Goal: Task Accomplishment & Management: Manage account settings

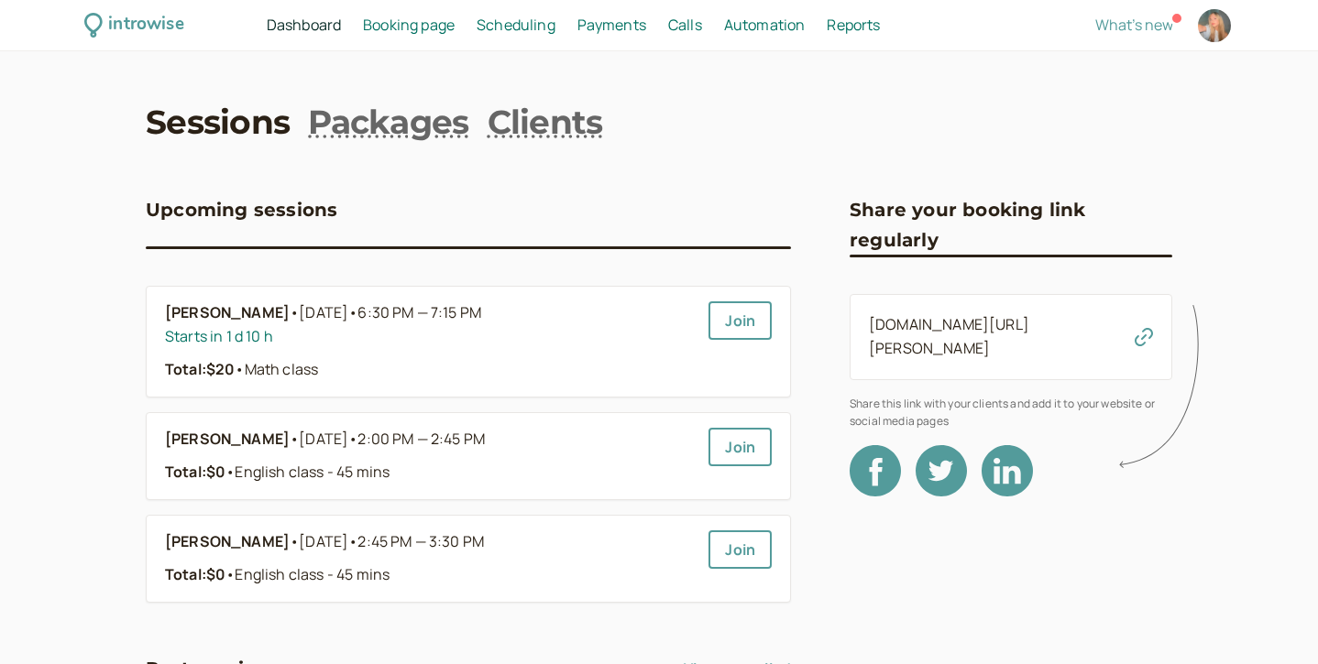
click at [406, 27] on span "Booking page" at bounding box center [409, 25] width 92 height 20
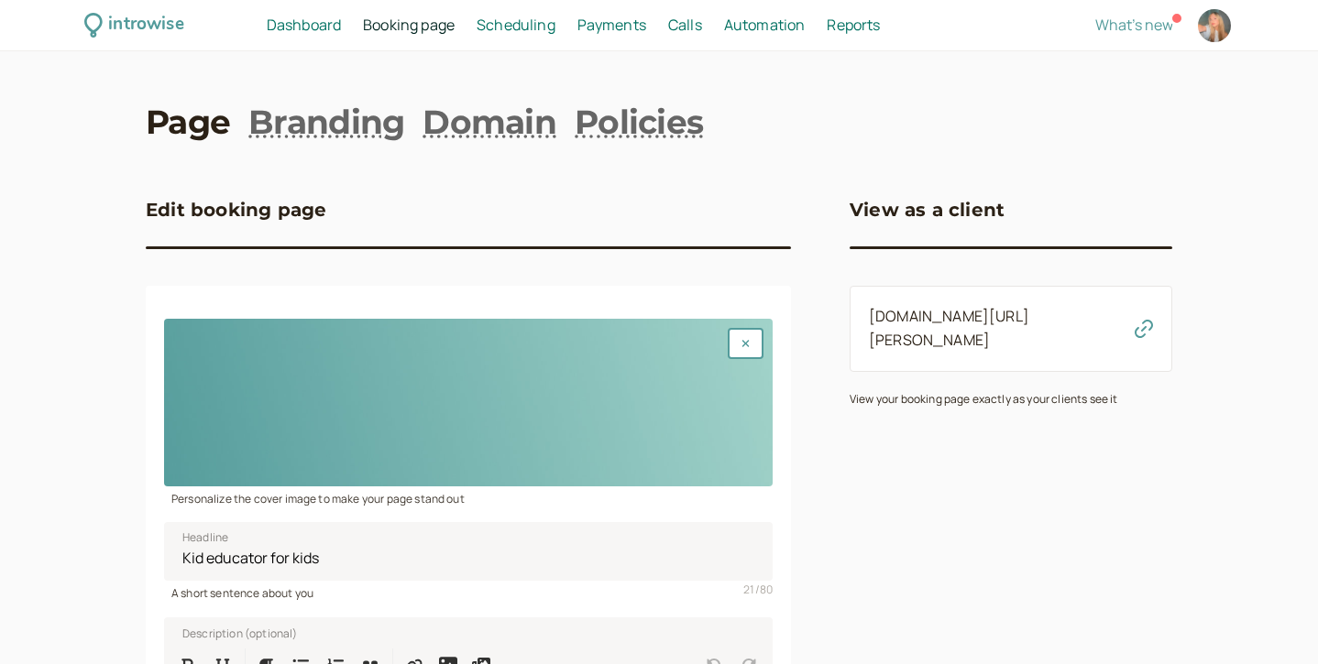
click at [415, 33] on span "Booking page" at bounding box center [409, 25] width 92 height 20
click at [499, 42] on div "introwise Dashboard Dashboard Booking page Booking Scheduling Scheduling Paymen…" at bounding box center [659, 25] width 1318 height 51
click at [534, 24] on span "Scheduling" at bounding box center [515, 25] width 79 height 20
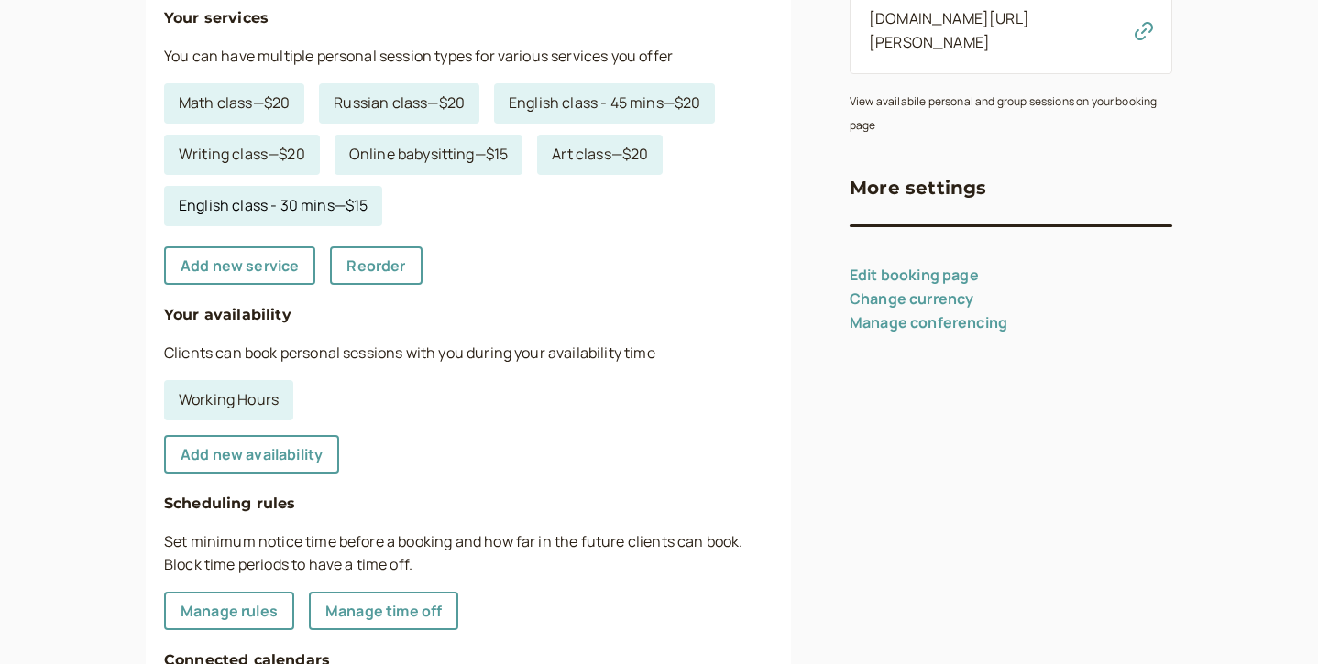
scroll to position [315, 0]
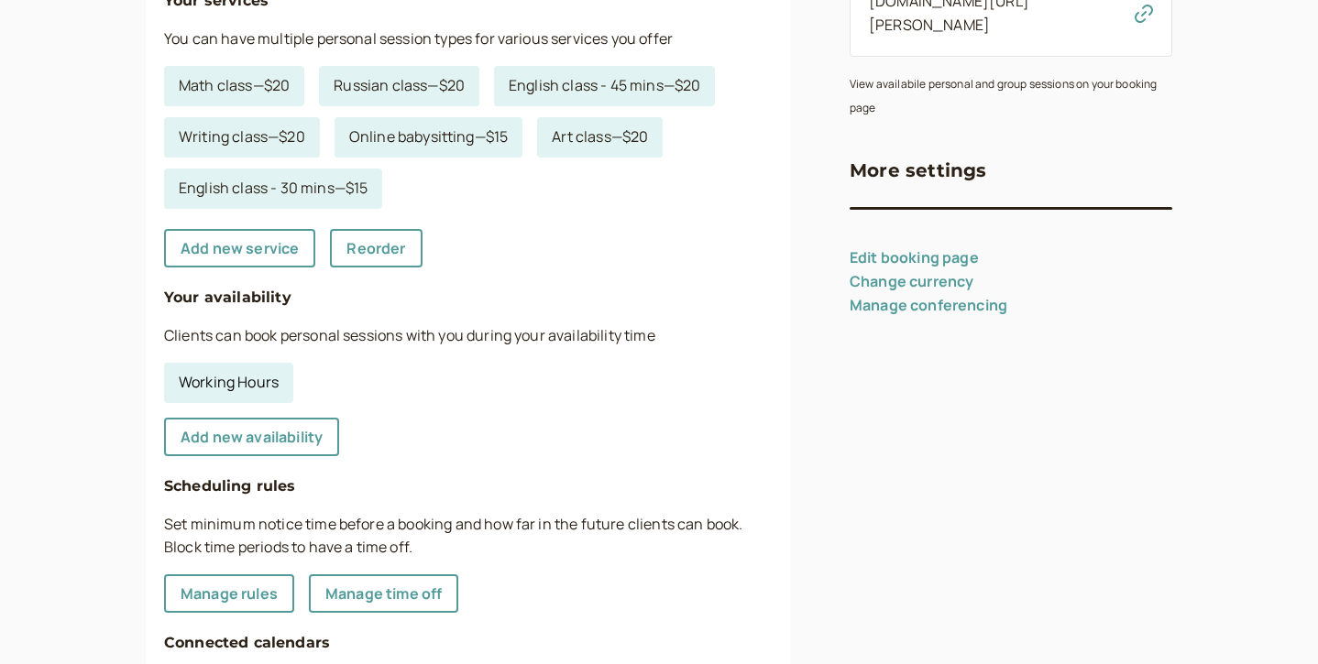
click at [263, 378] on link "Working Hours" at bounding box center [228, 383] width 129 height 40
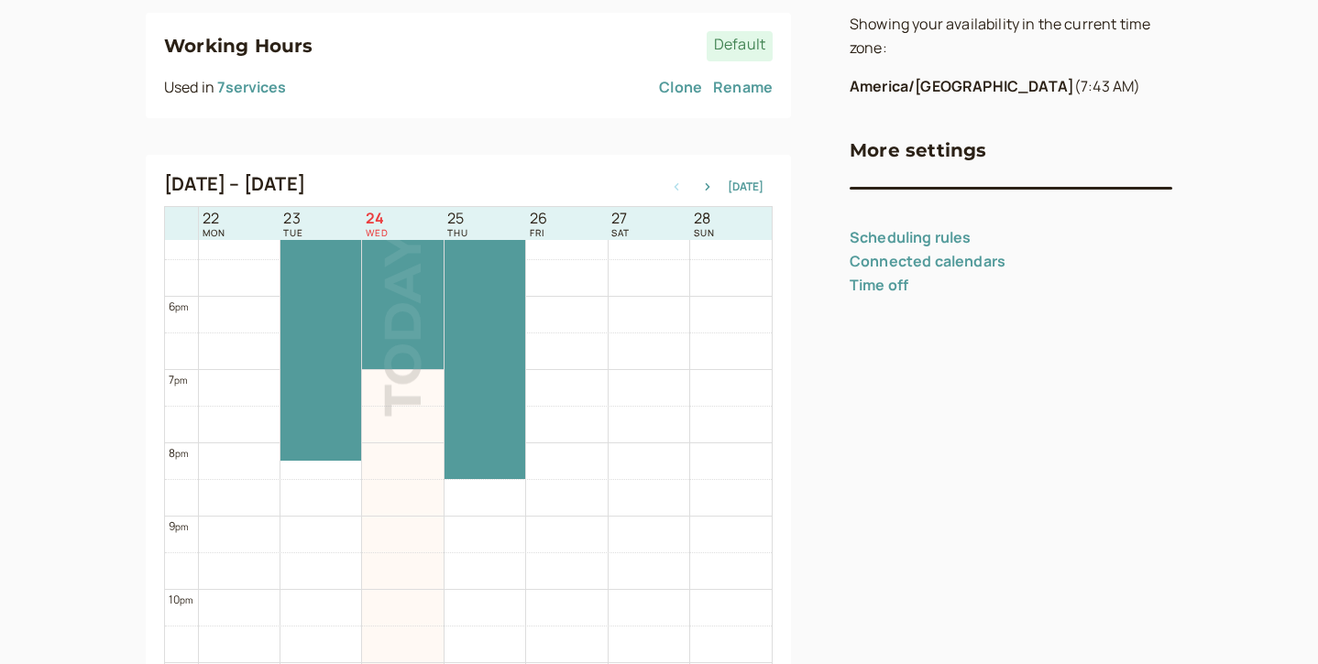
scroll to position [1267, 0]
drag, startPoint x: 233, startPoint y: 449, endPoint x: 235, endPoint y: 462, distance: 13.0
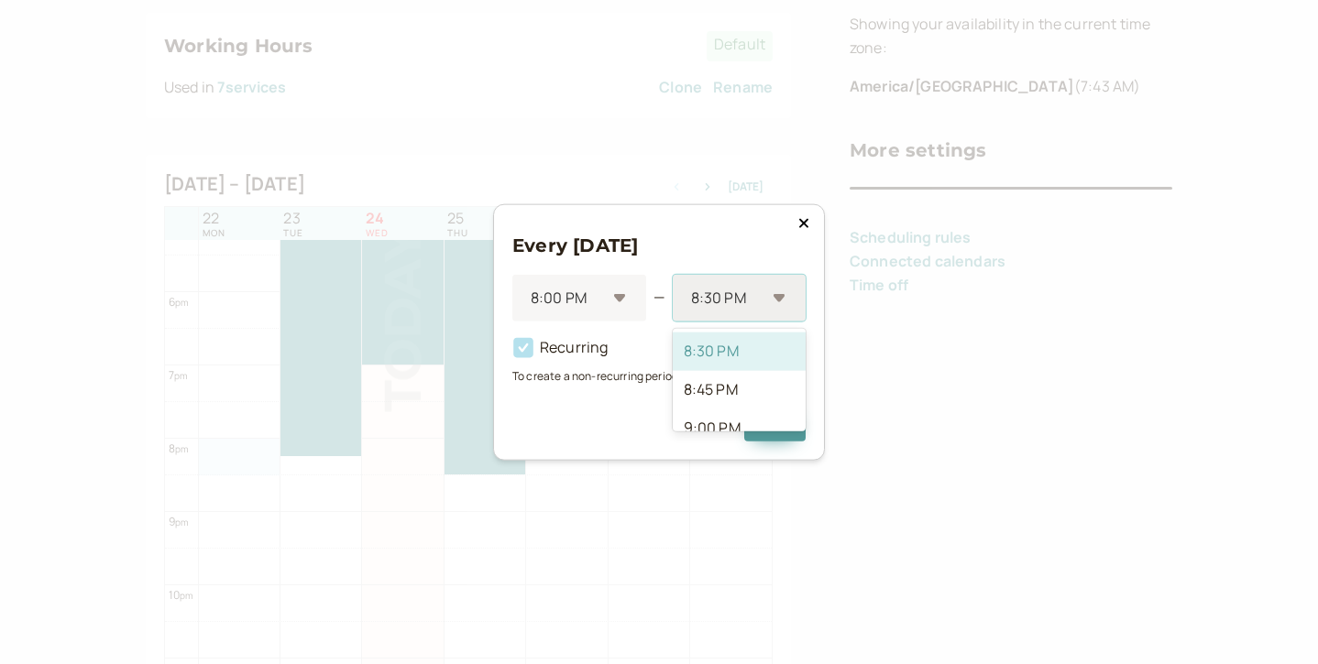
click at [718, 300] on div at bounding box center [727, 298] width 76 height 25
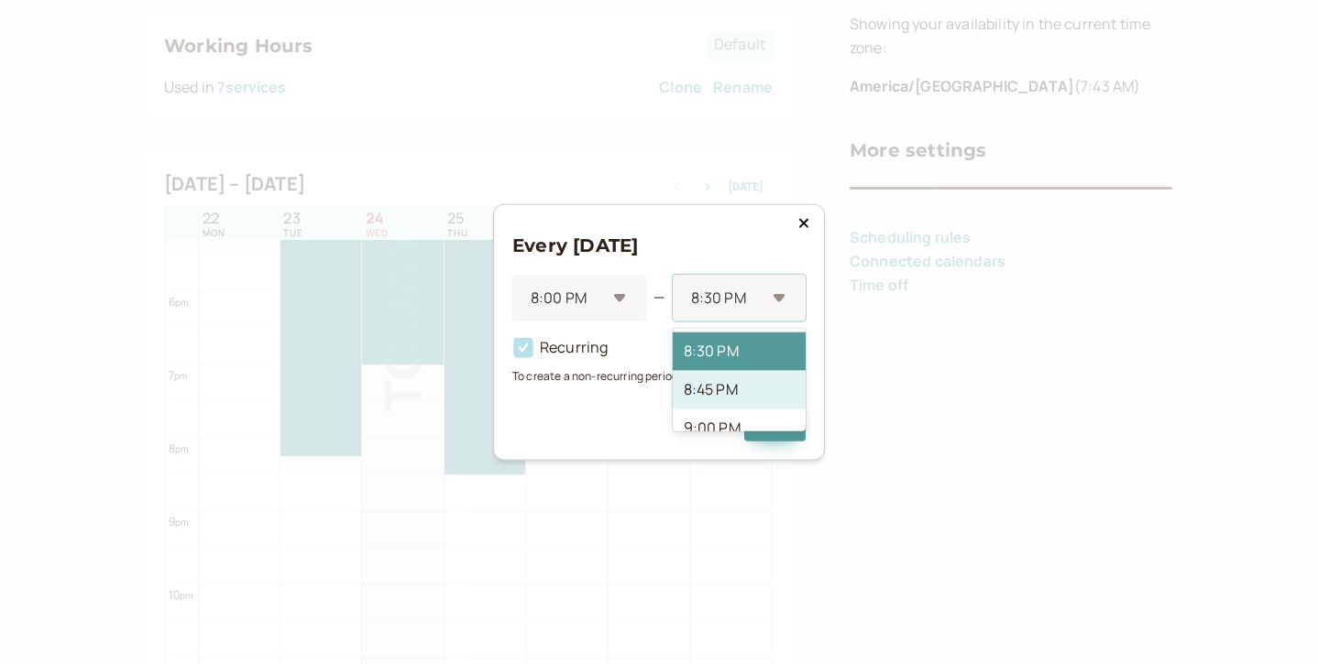
click at [724, 388] on div "8:45 PM" at bounding box center [739, 389] width 133 height 38
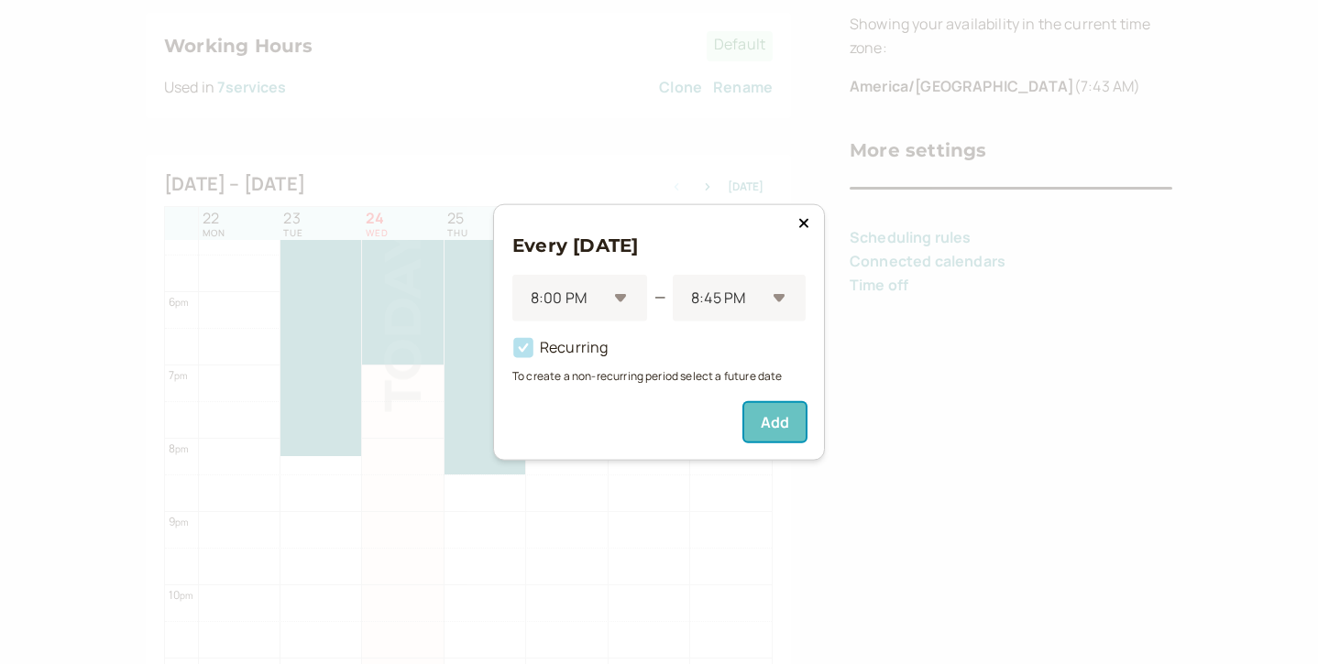
click at [767, 421] on button "Add" at bounding box center [774, 422] width 61 height 38
click at [803, 223] on icon at bounding box center [803, 222] width 9 height 9
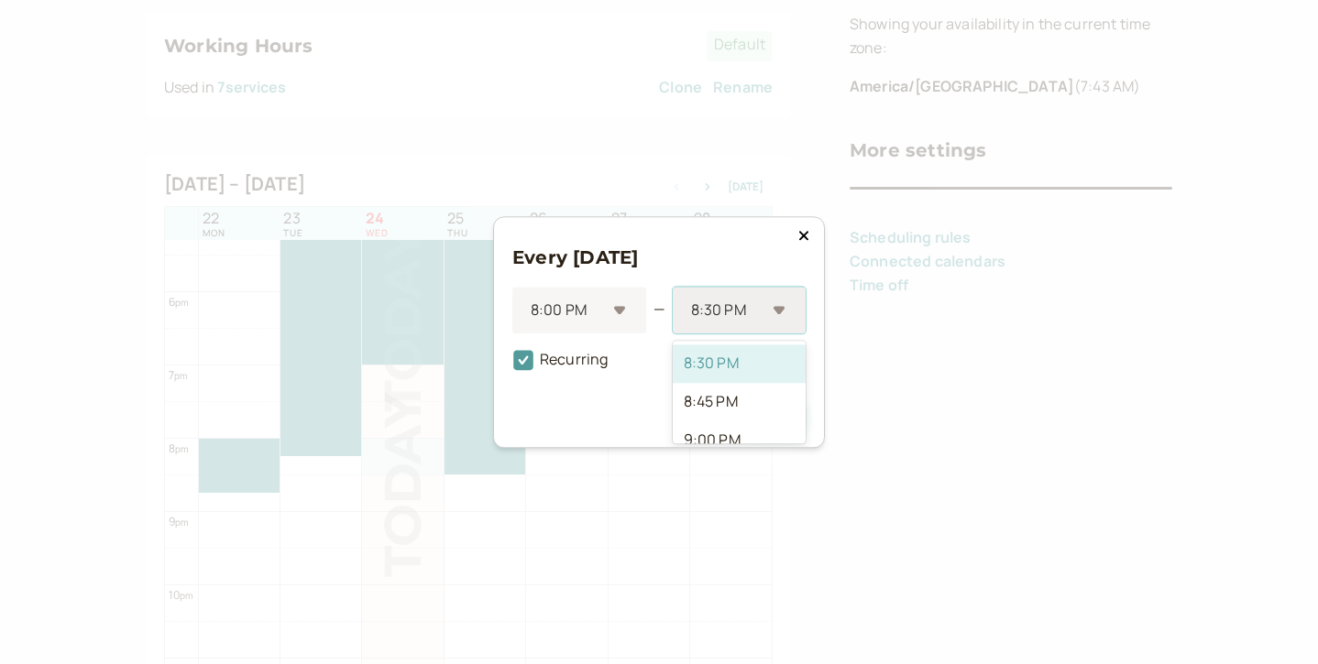
click at [742, 294] on div "8:30 PM" at bounding box center [729, 310] width 76 height 34
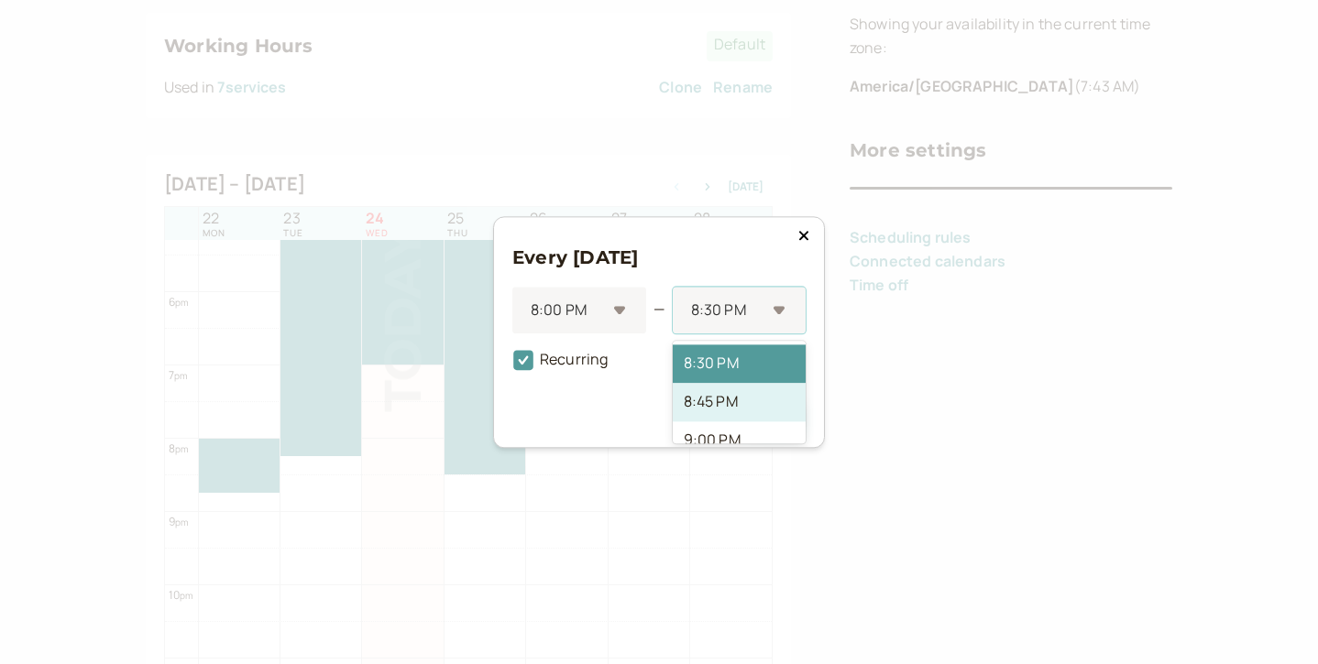
click at [717, 404] on div "8:45 PM" at bounding box center [739, 402] width 133 height 38
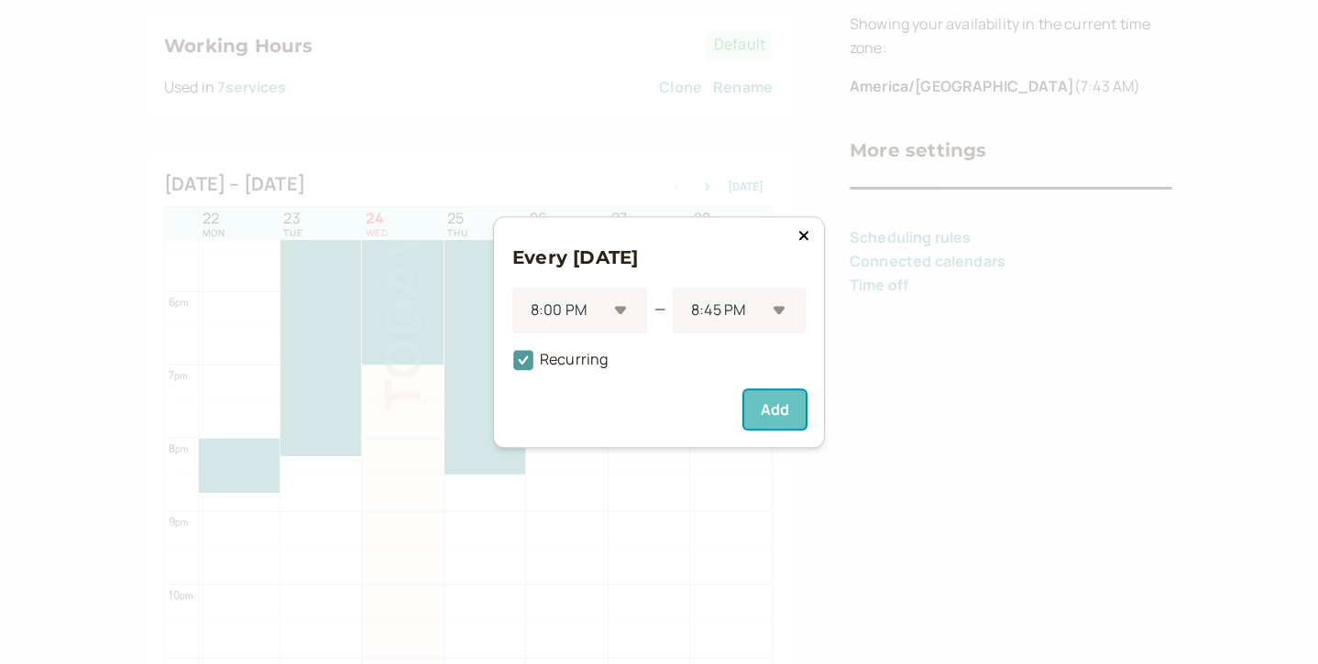
click at [787, 398] on button "Add" at bounding box center [774, 409] width 61 height 38
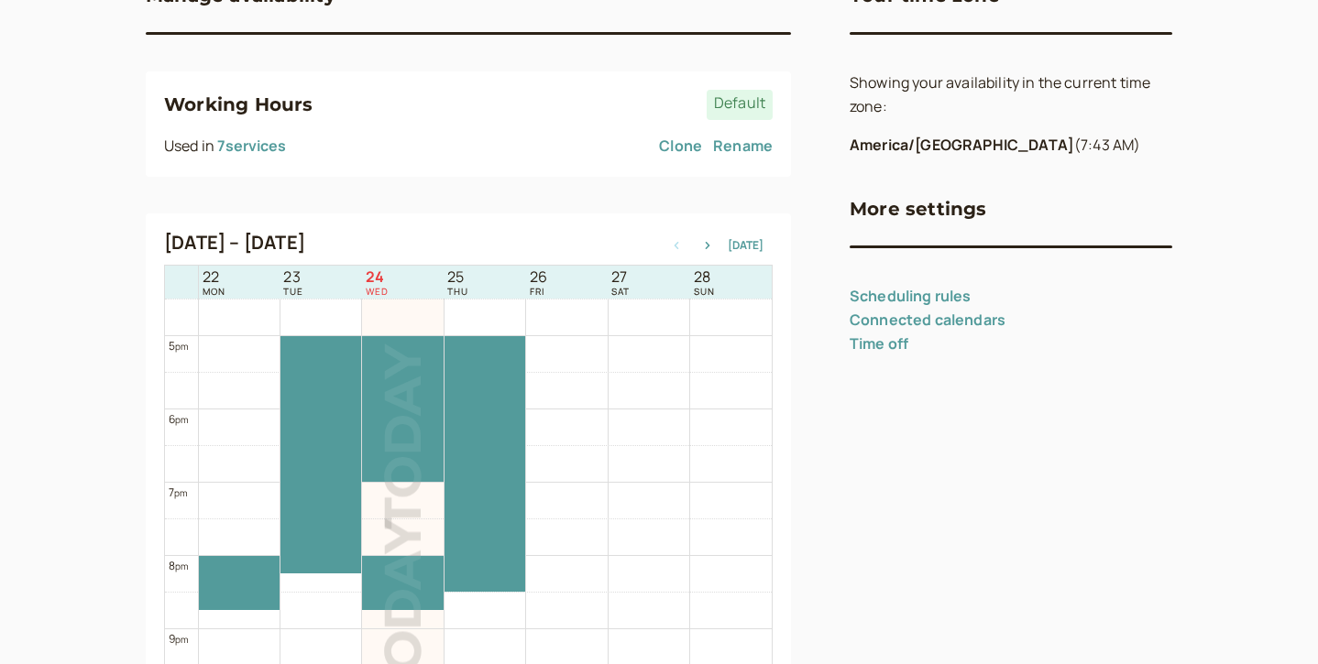
scroll to position [1208, 0]
